Goal: Information Seeking & Learning: Learn about a topic

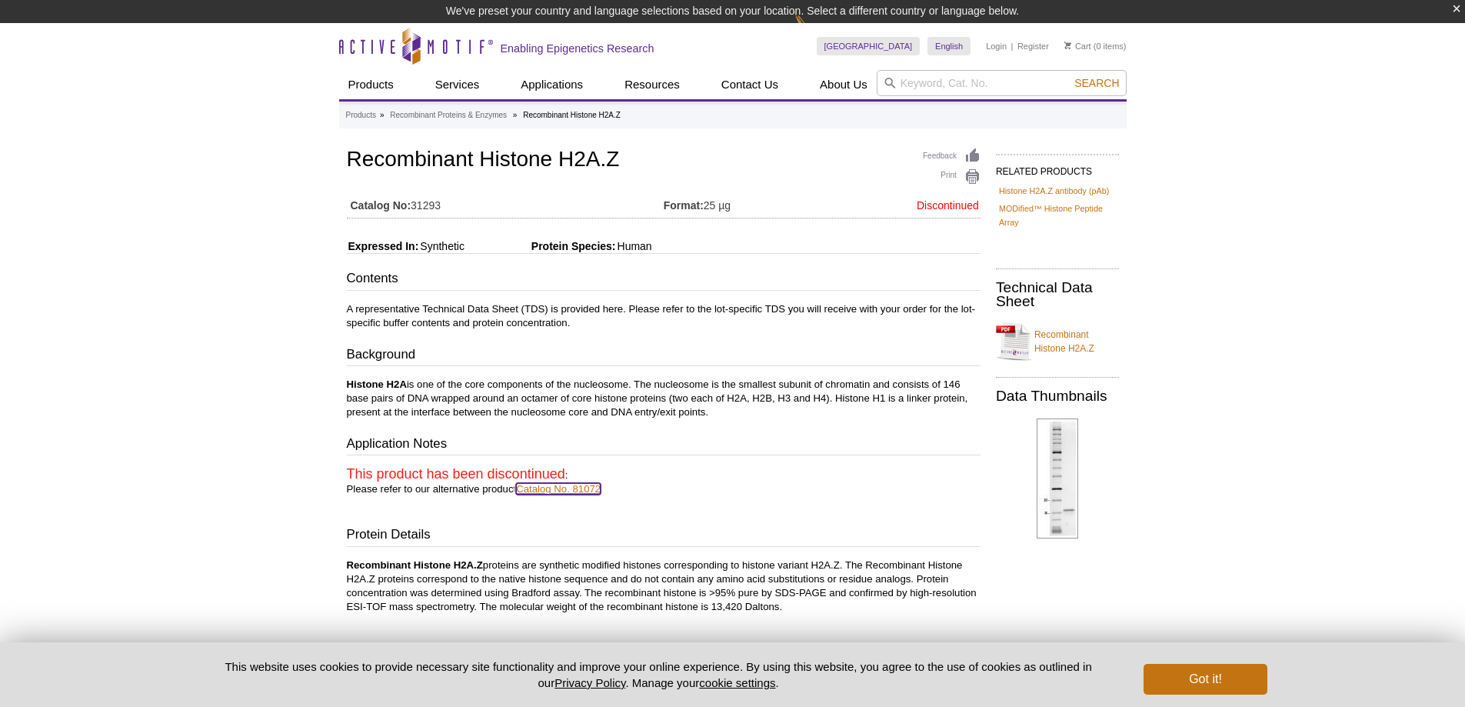
click at [554, 489] on link "Catalog No. 81072" at bounding box center [558, 489] width 85 height 12
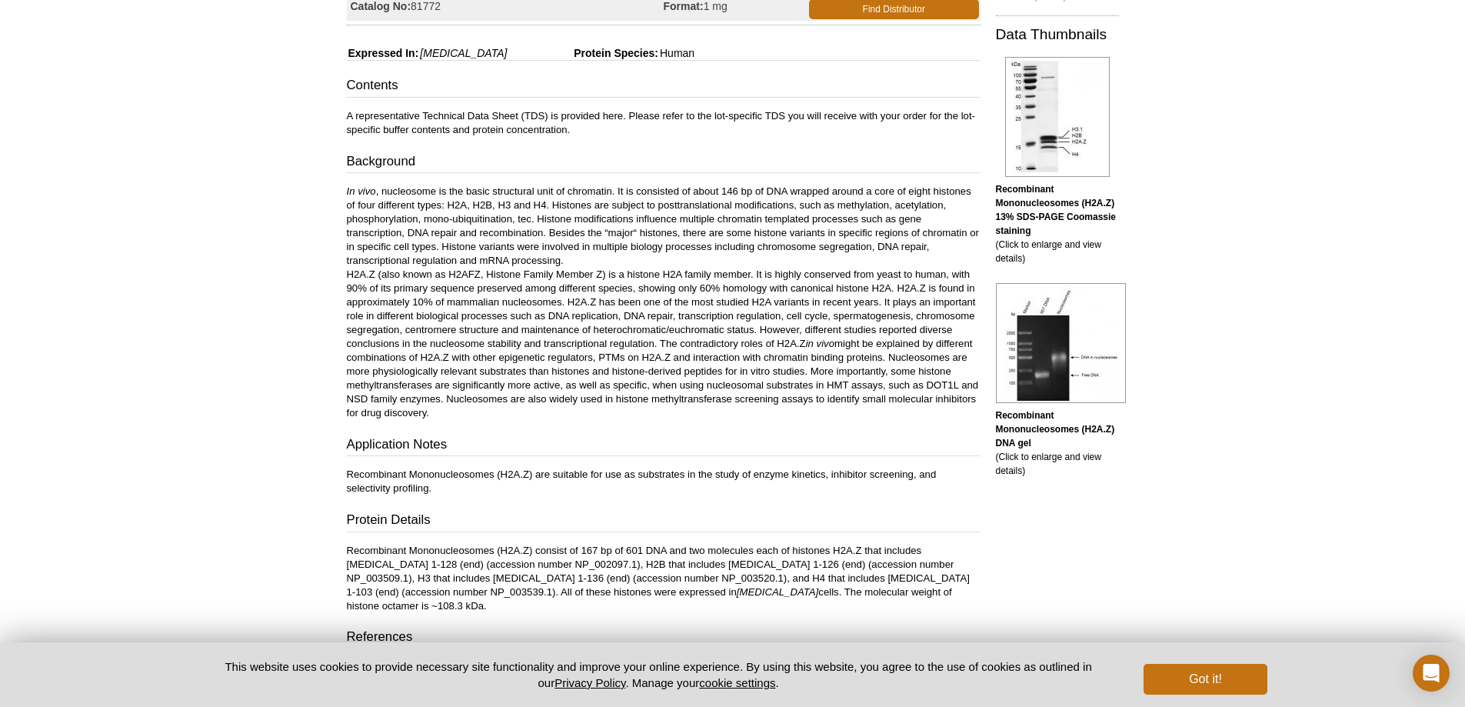
scroll to position [208, 0]
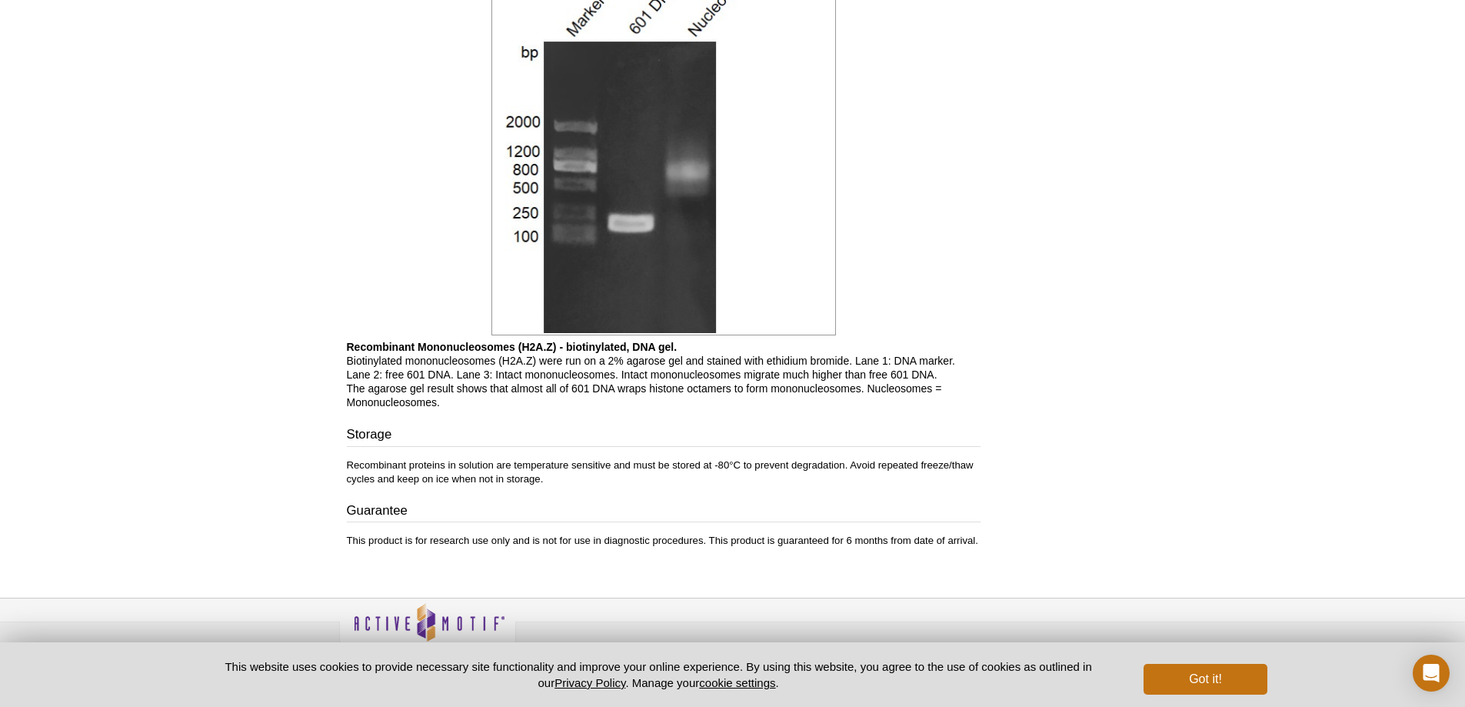
scroll to position [2060, 0]
